Goal: Task Accomplishment & Management: Use online tool/utility

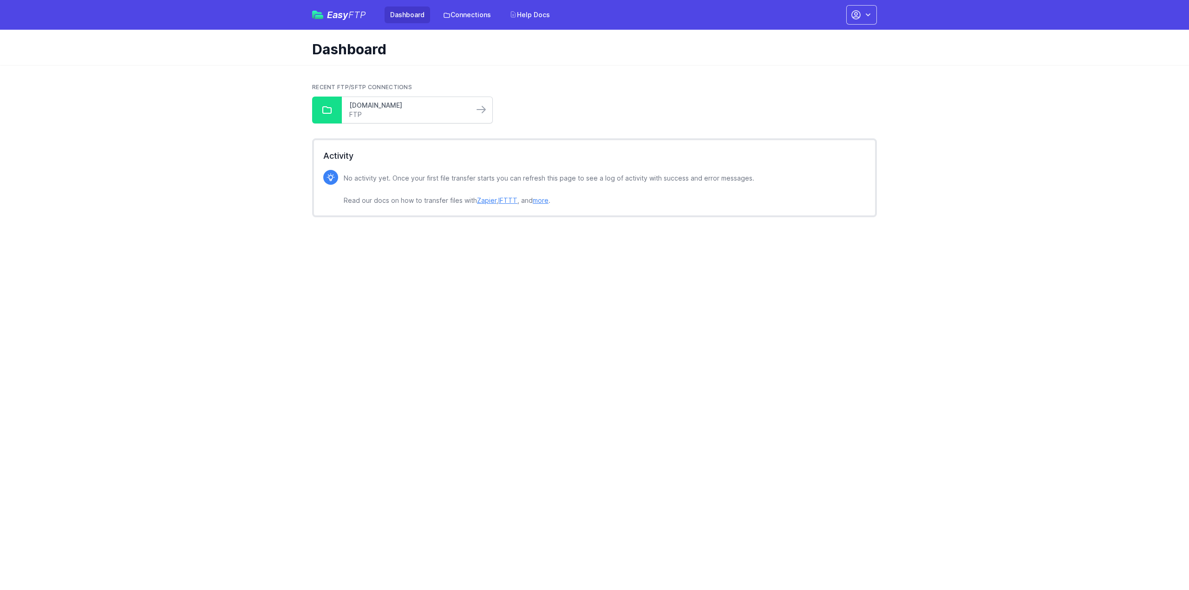
click at [367, 102] on link "[DOMAIN_NAME]" at bounding box center [407, 105] width 117 height 9
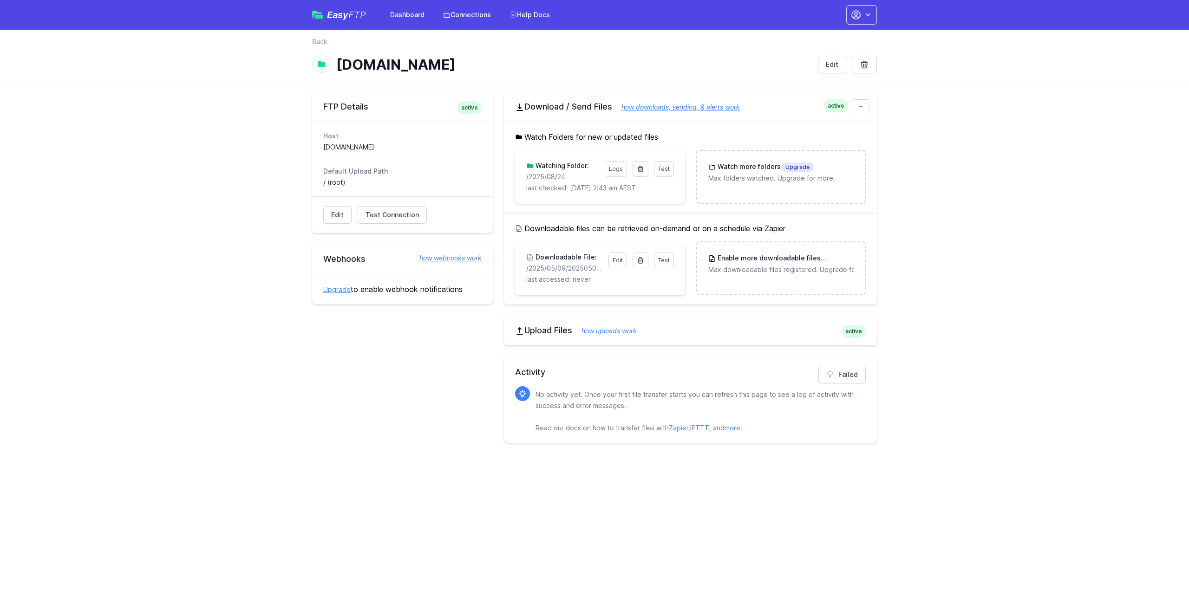
drag, startPoint x: 561, startPoint y: 175, endPoint x: 548, endPoint y: 176, distance: 13.0
click at [548, 176] on p "/2025/08/24" at bounding box center [562, 176] width 72 height 9
click at [563, 176] on p "/2025/08/24" at bounding box center [562, 176] width 72 height 9
drag, startPoint x: 567, startPoint y: 176, endPoint x: 526, endPoint y: 179, distance: 41.9
click at [526, 179] on div "Test Logs Watching Folder: /2025/08/24 last checked: 8/25/2025 2:43 am AEST" at bounding box center [599, 177] width 169 height 54
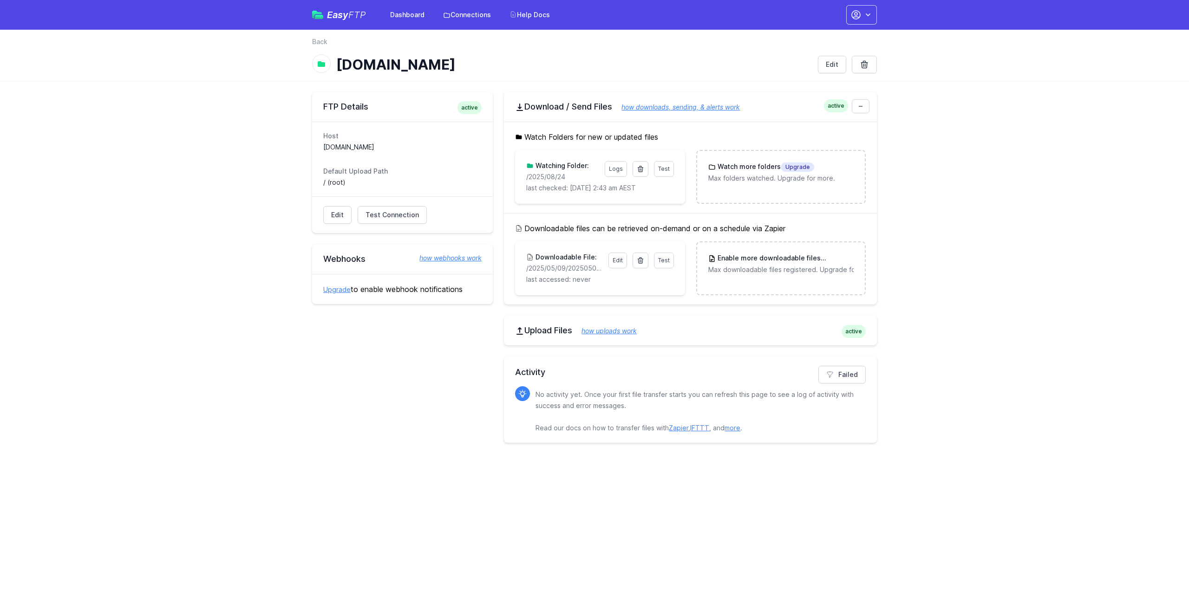
copy p "/2025/08/24"
click at [641, 170] on icon at bounding box center [640, 168] width 7 height 7
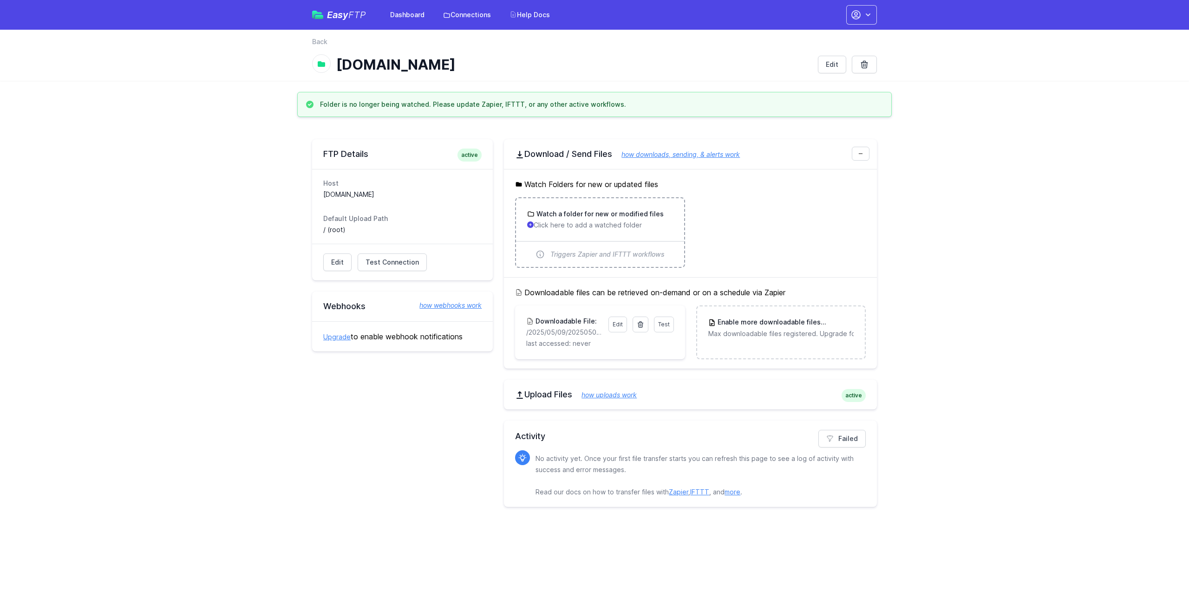
click at [599, 214] on h3 "Watch a folder for new or modified files" at bounding box center [598, 213] width 129 height 9
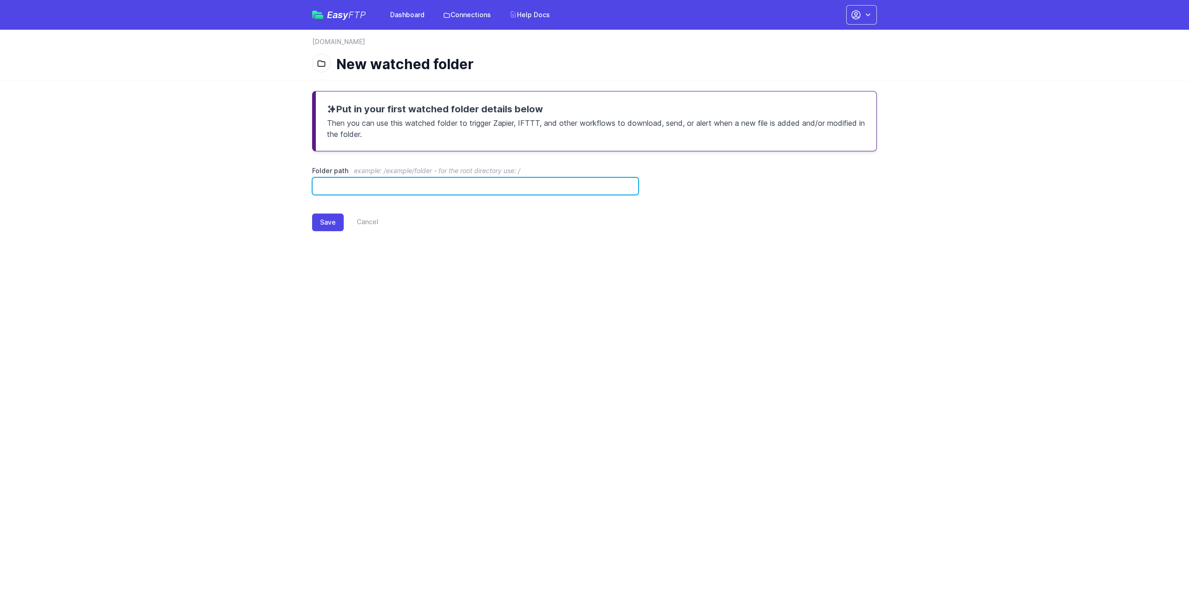
click at [425, 185] on input "Folder path example: /example/folder - for the root directory use: /" at bounding box center [475, 186] width 326 height 18
paste input "**********"
drag, startPoint x: 425, startPoint y: 185, endPoint x: 279, endPoint y: 182, distance: 146.3
click at [279, 182] on main "**********" at bounding box center [594, 168] width 1189 height 177
type input "**********"
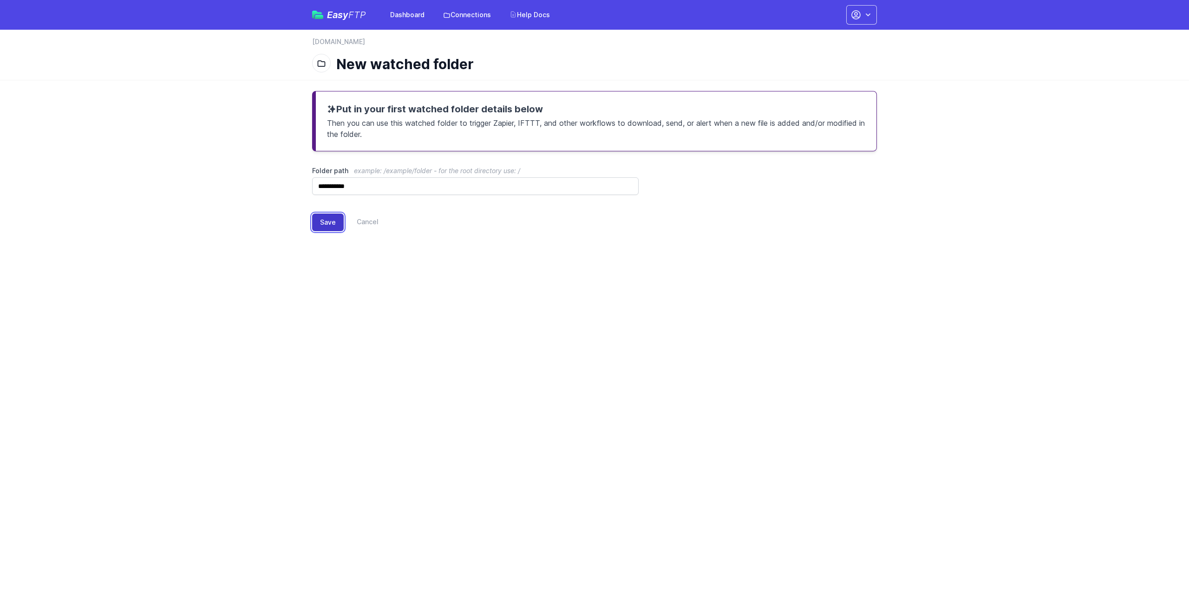
click at [324, 221] on button "Save" at bounding box center [328, 223] width 32 height 18
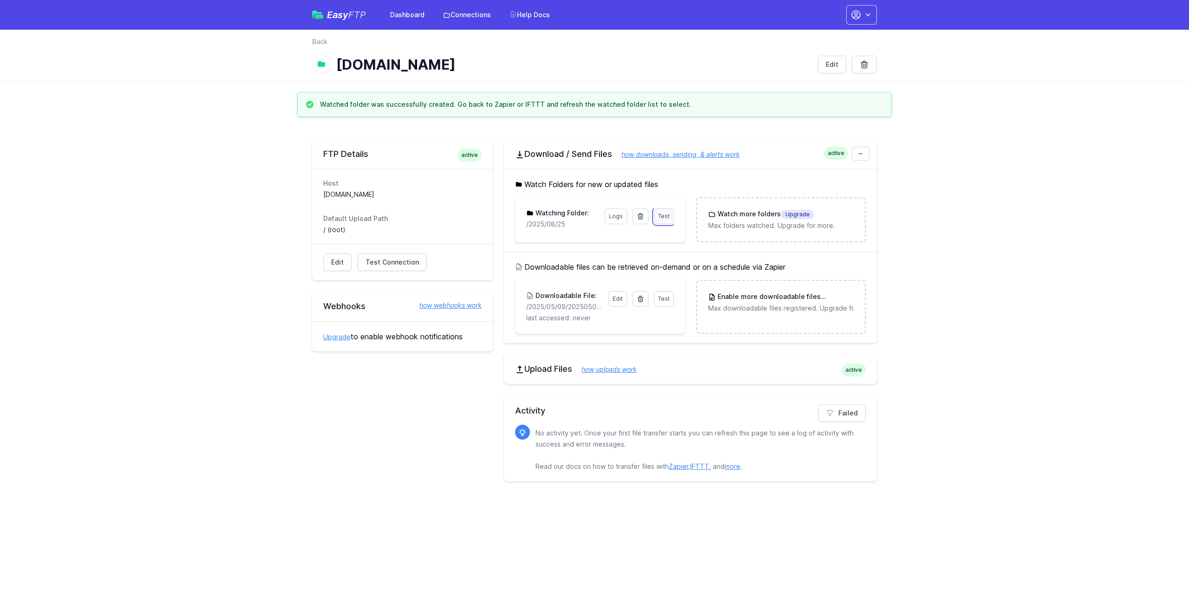
click at [668, 218] on span "Test" at bounding box center [664, 216] width 12 height 7
